Goal: Task Accomplishment & Management: Use online tool/utility

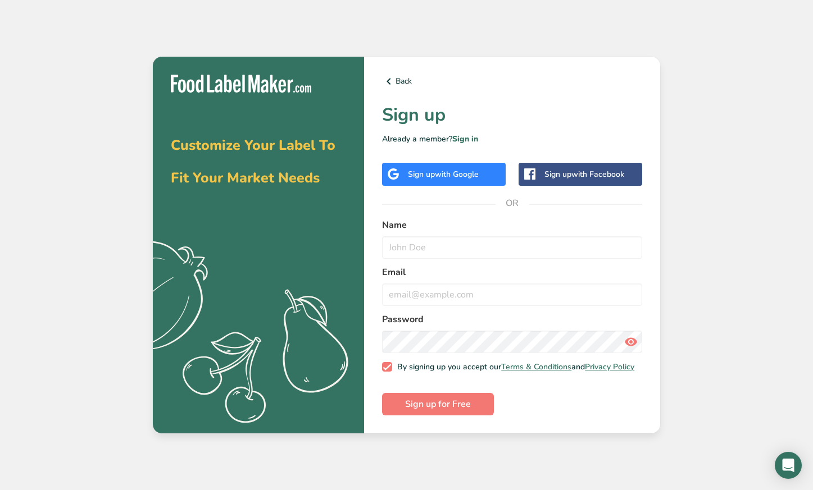
click at [479, 172] on span "with Google" at bounding box center [457, 174] width 44 height 11
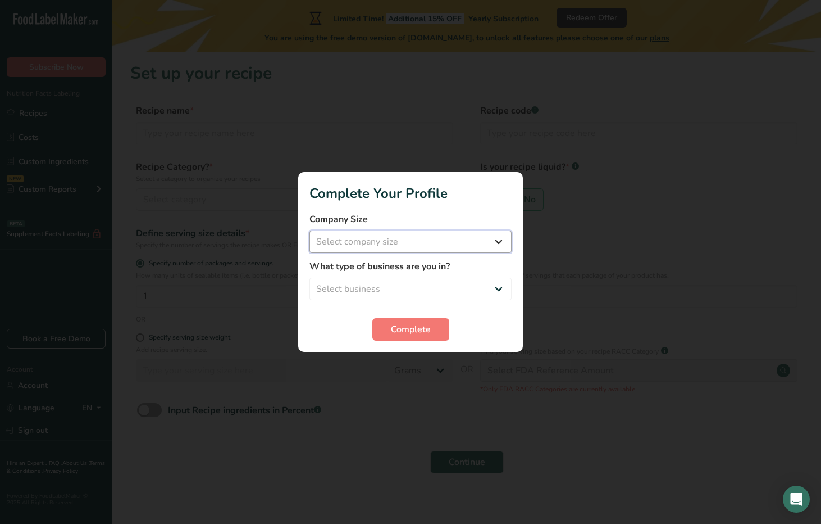
click at [472, 248] on select "Select company size Fewer than 10 Employees 10 to 50 Employees 51 to 500 Employ…" at bounding box center [411, 241] width 202 height 22
select select "2"
click at [310, 230] on select "Select company size Fewer than 10 Employees 10 to 50 Employees 51 to 500 Employ…" at bounding box center [411, 241] width 202 height 22
click at [418, 294] on select "Select business Packaged Food Manufacturer Restaurant & Cafe Bakery Meal Plans …" at bounding box center [411, 288] width 202 height 22
select select "8"
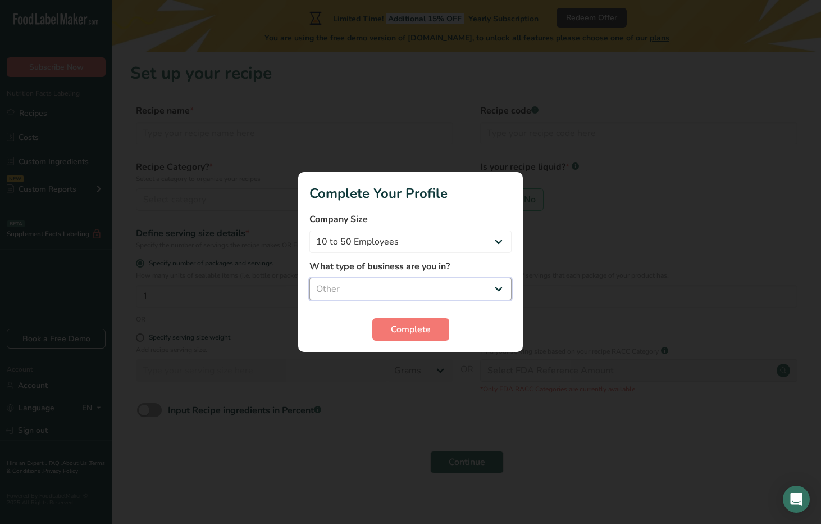
click at [310, 277] on select "Select business Packaged Food Manufacturer Restaurant & Cafe Bakery Meal Plans …" at bounding box center [411, 288] width 202 height 22
click at [424, 330] on span "Complete" at bounding box center [411, 328] width 40 height 13
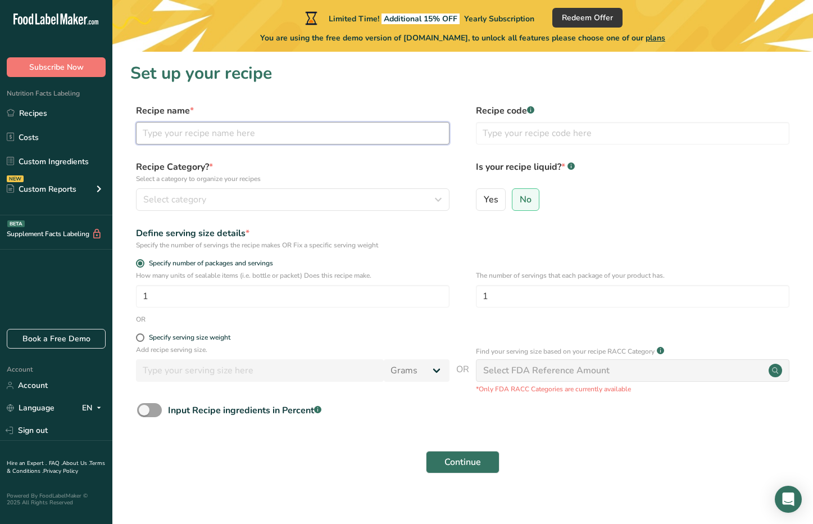
click at [308, 139] on input "text" at bounding box center [292, 133] width 313 height 22
click at [536, 139] on input "text" at bounding box center [632, 133] width 313 height 22
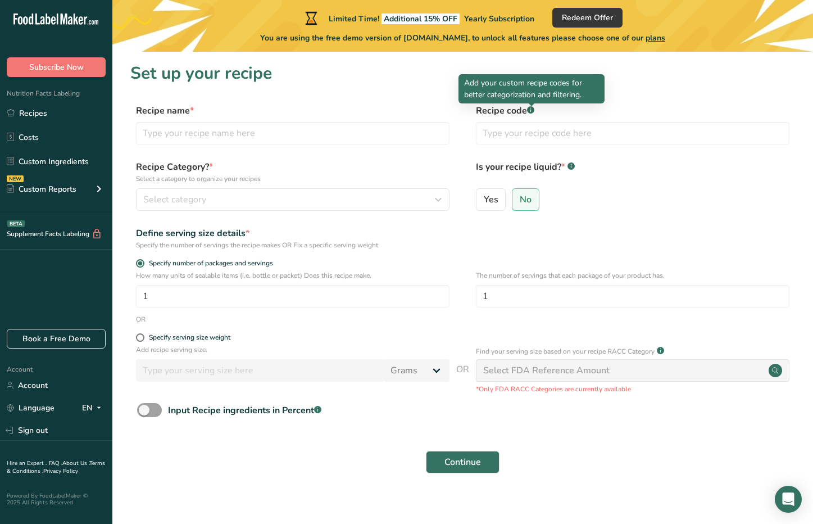
click at [533, 107] on div at bounding box center [532, 106] width 6 height 6
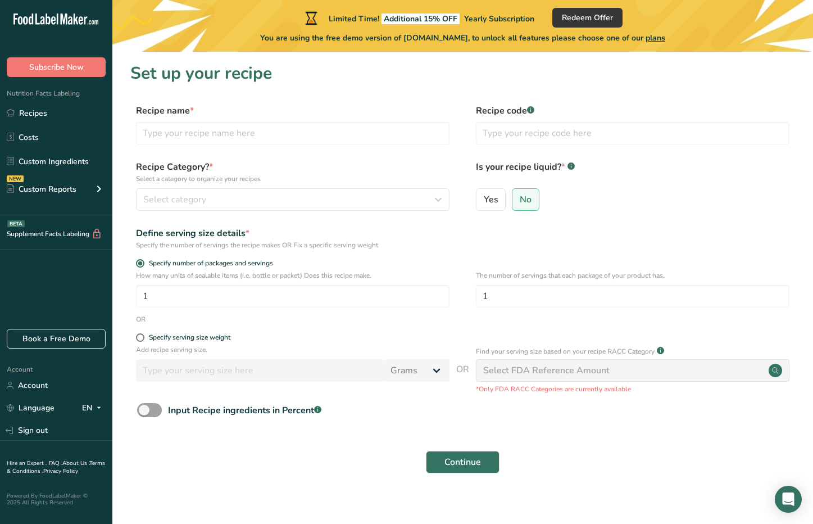
drag, startPoint x: 799, startPoint y: 149, endPoint x: 815, endPoint y: 149, distance: 15.7
click at [799, 149] on section "Set up your recipe Recipe name * Recipe code .a-a{fill:#347362;}.b-a{fill:#fff;…" at bounding box center [462, 275] width 700 height 446
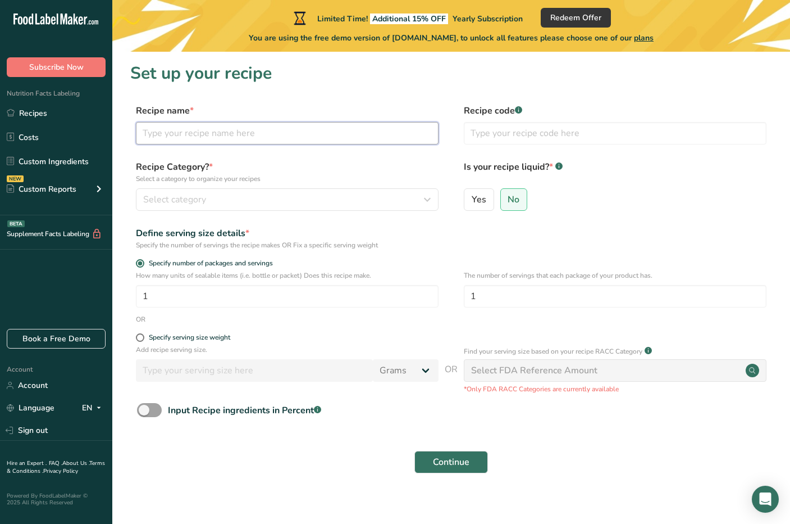
click at [240, 130] on input "text" at bounding box center [287, 133] width 303 height 22
click at [299, 137] on input "text" at bounding box center [287, 133] width 303 height 22
type input "w"
